Goal: Information Seeking & Learning: Learn about a topic

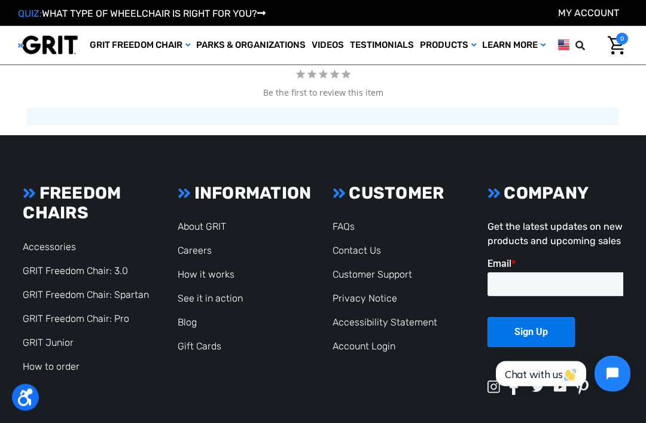
scroll to position [1522, 0]
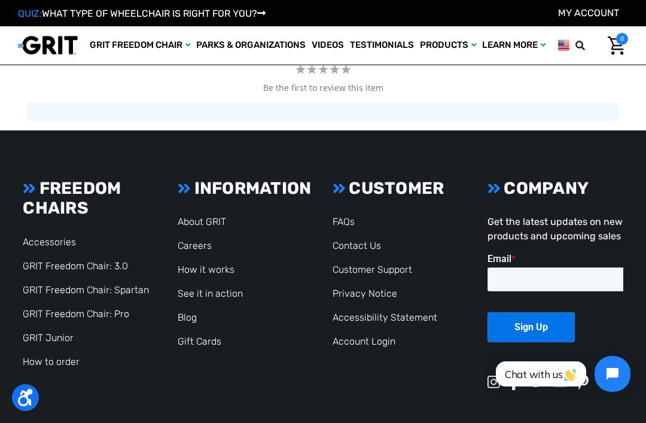
click at [84, 265] on link "GRIT Freedom Chair: 3.0" at bounding box center [75, 265] width 105 height 11
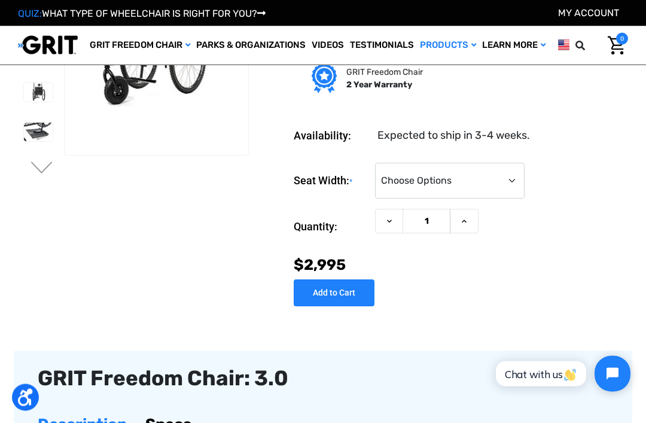
scroll to position [105, 0]
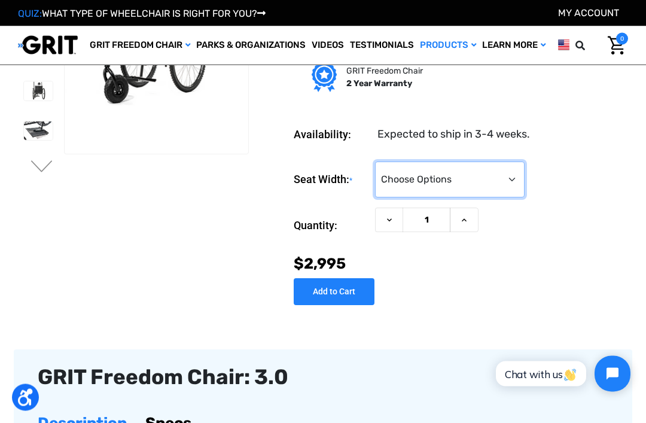
click at [490, 178] on select "Choose Options 16" 18" 20"" at bounding box center [449, 180] width 149 height 36
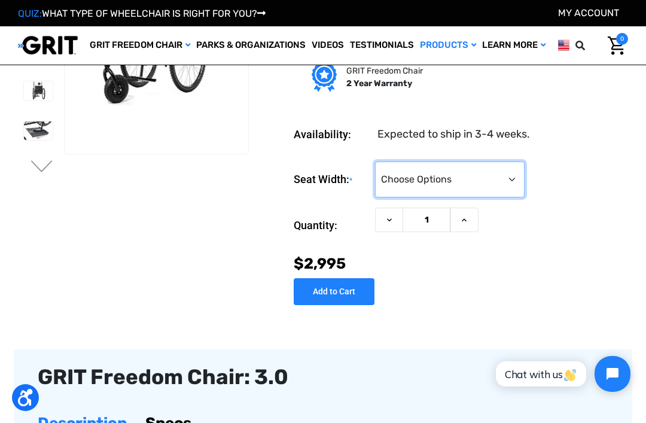
select select "326"
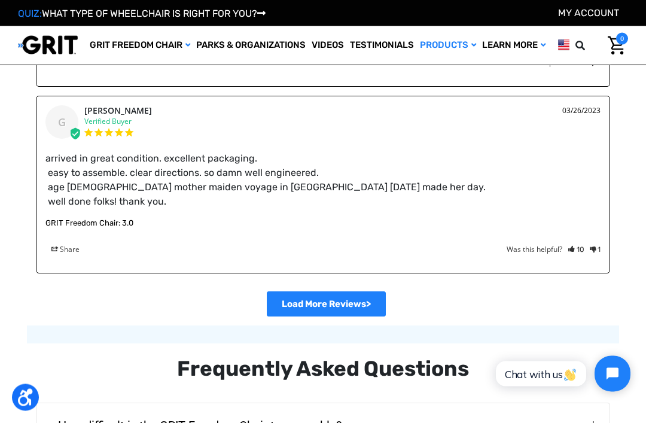
scroll to position [2291, 0]
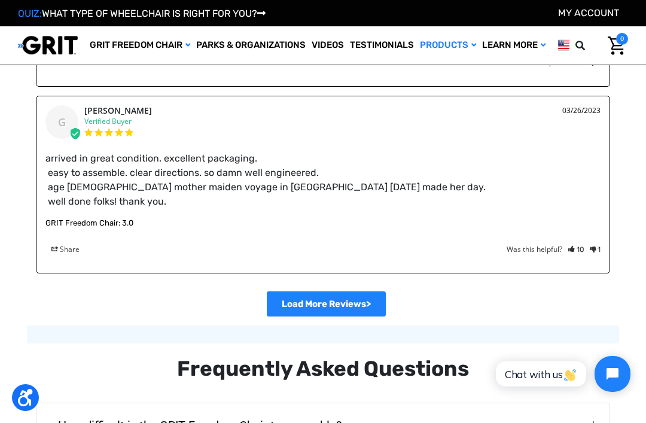
click at [576, 205] on div "arrived in great condition. excellent packaging. easy to assemble. clear direct…" at bounding box center [322, 198] width 555 height 112
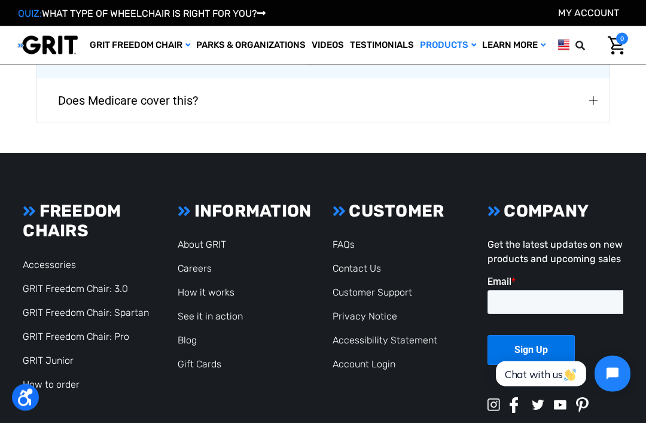
scroll to position [2794, 0]
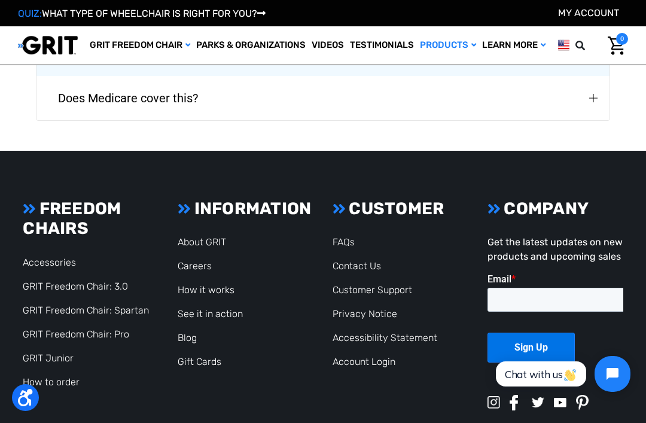
click at [623, 198] on article "COMPANY Get the latest updates on new products and upcoming sales" at bounding box center [555, 305] width 150 height 215
click at [81, 304] on link "GRIT Freedom Chair: Spartan" at bounding box center [86, 309] width 126 height 11
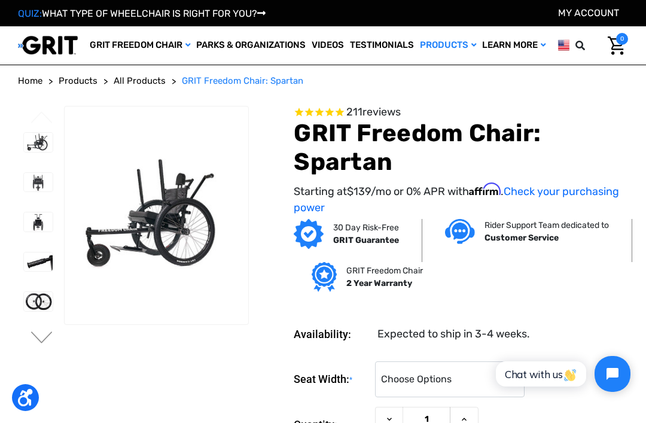
click at [591, 231] on p "Rider Support Team dedicated to" at bounding box center [546, 225] width 124 height 13
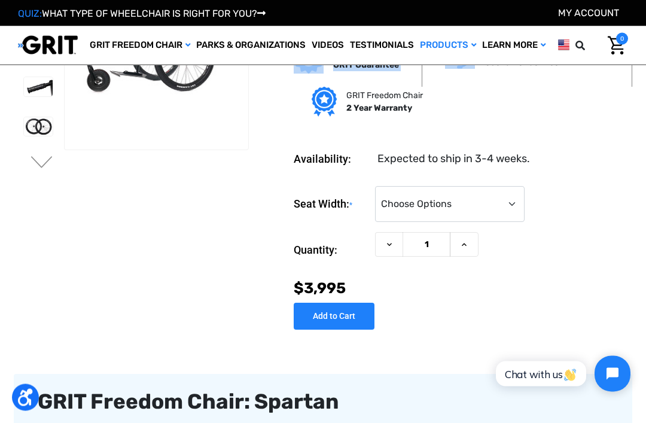
scroll to position [110, 0]
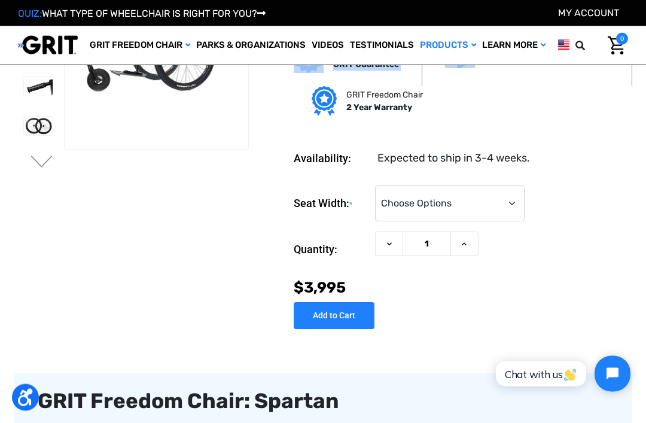
click at [582, 256] on div "Quantity: Decrease Quantity of GRIT Freedom Chair: Spartan 1 Increase Quantity …" at bounding box center [460, 250] width 334 height 36
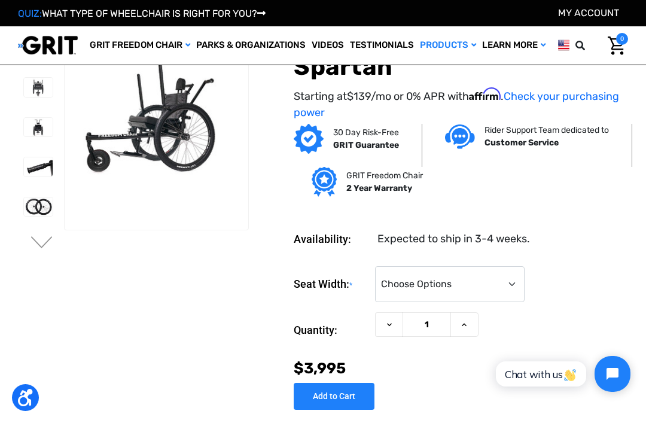
scroll to position [0, 0]
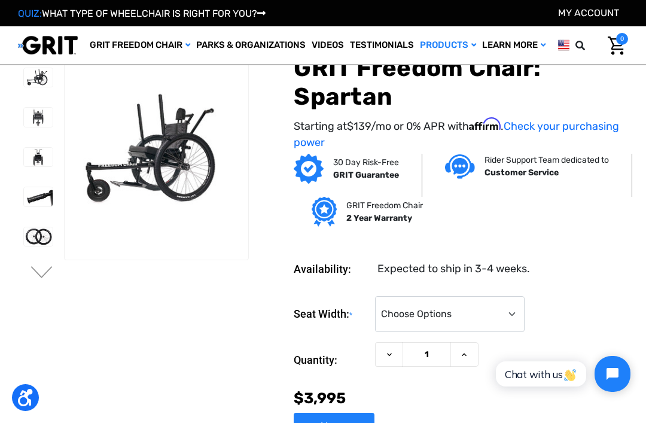
click at [617, 188] on div "30 Day Risk-Free GRIT Guarantee Rider Support Team dedicated to Customer Servic…" at bounding box center [442, 197] width 379 height 86
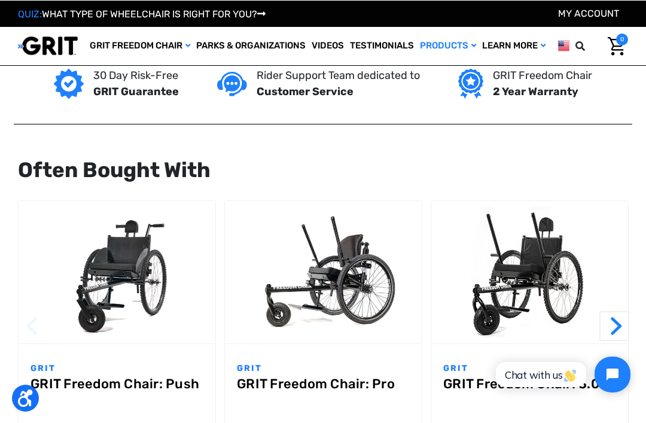
scroll to position [1015, 0]
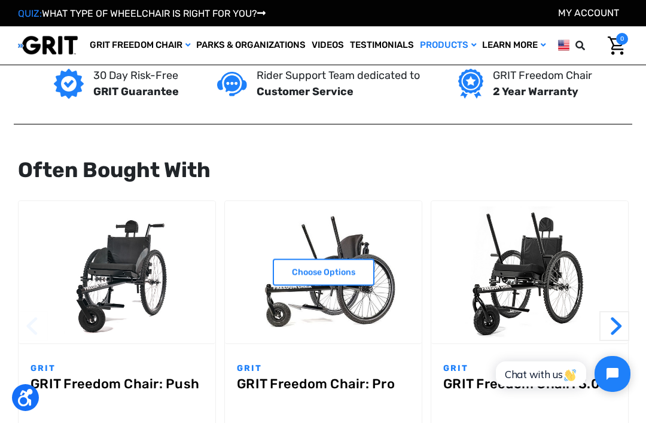
click at [329, 317] on img "GRIT Freedom Chair: Pro,$5,495.00\a" at bounding box center [323, 272] width 197 height 132
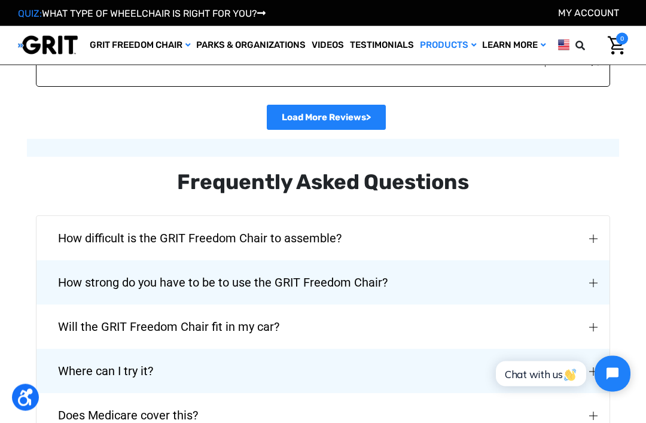
scroll to position [2534, 0]
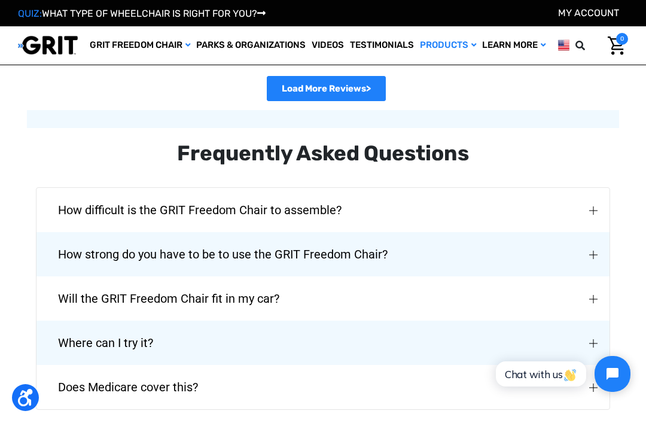
click at [539, 277] on button "Will the GRIT Freedom Chair fit in my car?" at bounding box center [322, 298] width 573 height 44
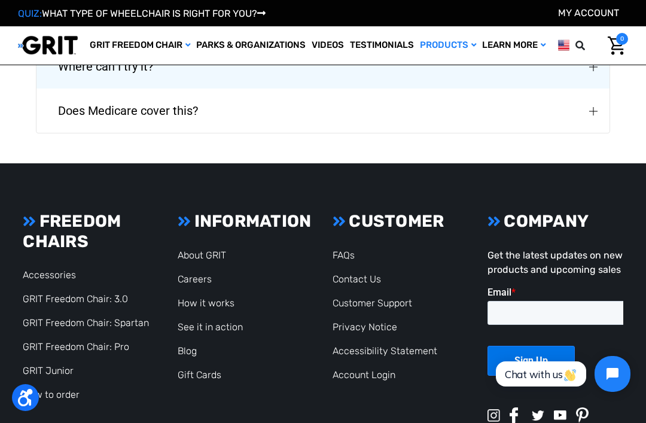
scroll to position [2779, 0]
